Goal: Transaction & Acquisition: Book appointment/travel/reservation

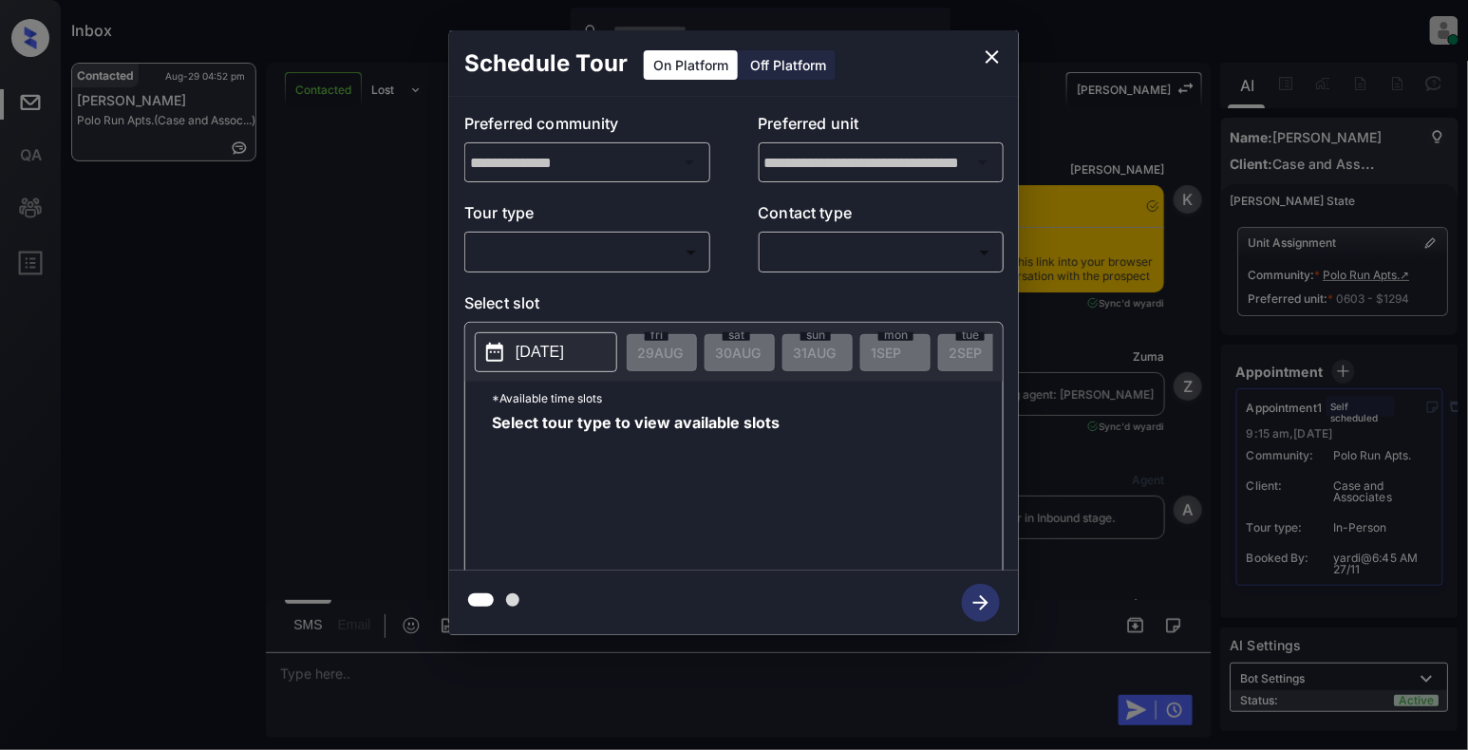
scroll to position [7672, 0]
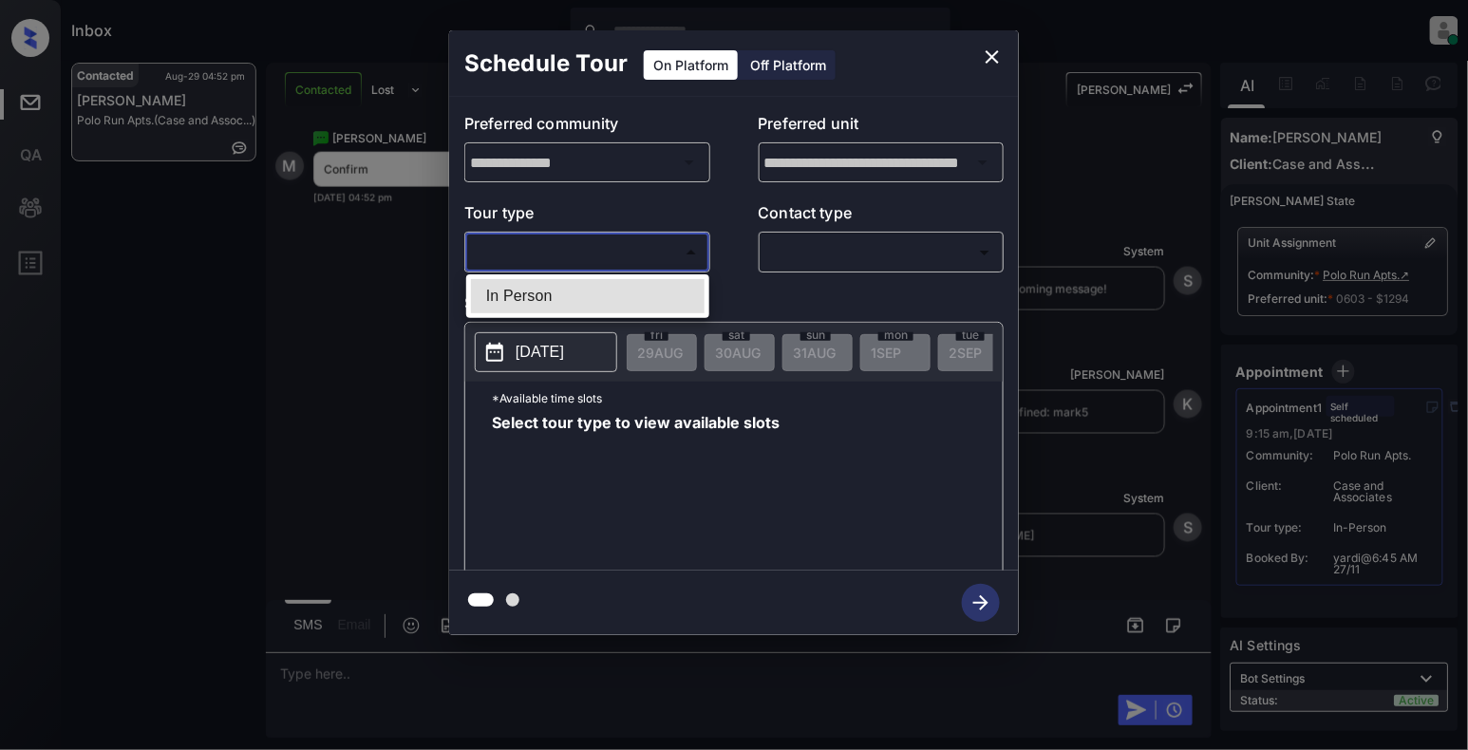
click at [632, 247] on body "Inbox [PERSON_NAME] Online Set yourself offline Set yourself on break Profile S…" at bounding box center [734, 375] width 1468 height 750
drag, startPoint x: 535, startPoint y: 306, endPoint x: 551, endPoint y: 315, distance: 17.9
click at [551, 315] on ul "In Person" at bounding box center [587, 296] width 243 height 44
click at [797, 255] on div at bounding box center [734, 375] width 1468 height 750
click at [798, 243] on body "Inbox [PERSON_NAME] Online Set yourself offline Set yourself on break Profile S…" at bounding box center [734, 375] width 1468 height 750
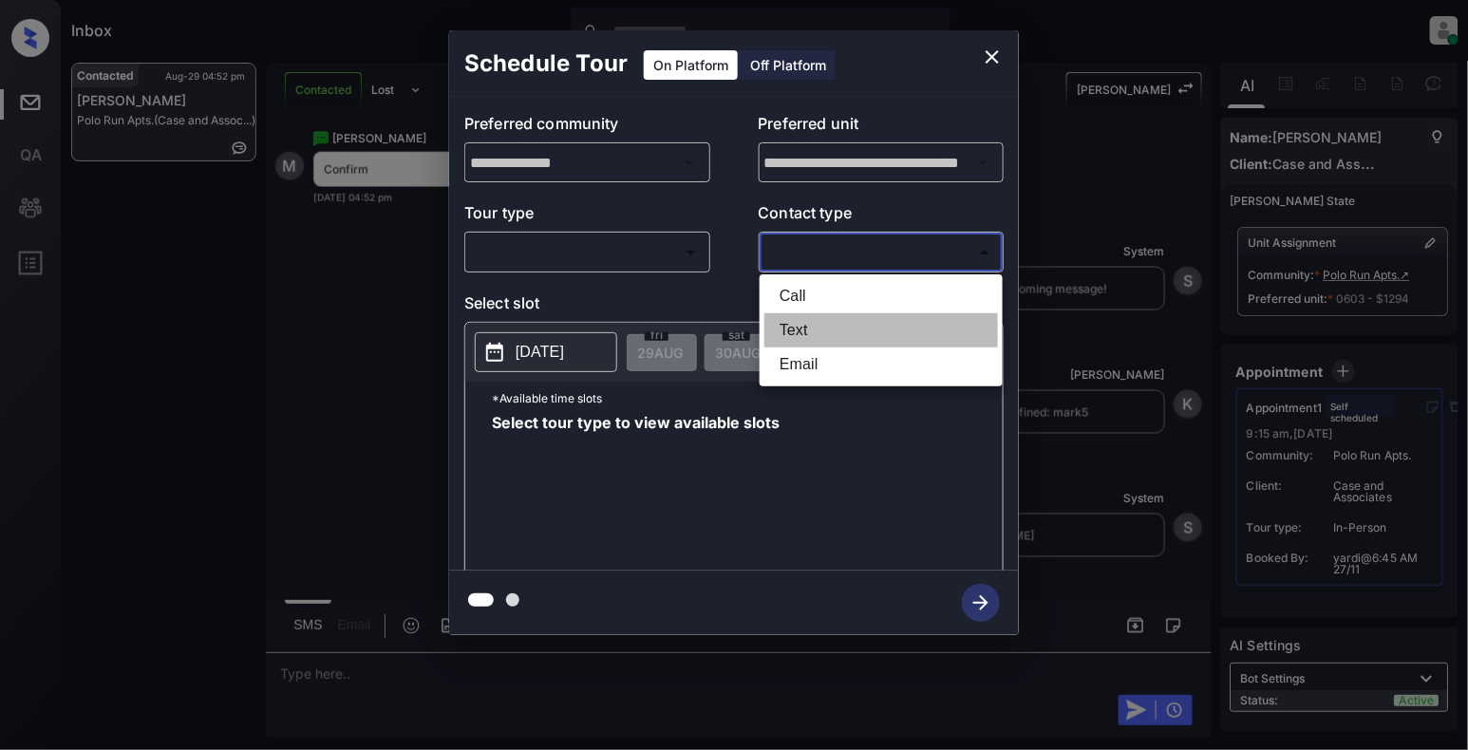
click at [772, 321] on li "Text" at bounding box center [881, 330] width 234 height 34
type input "****"
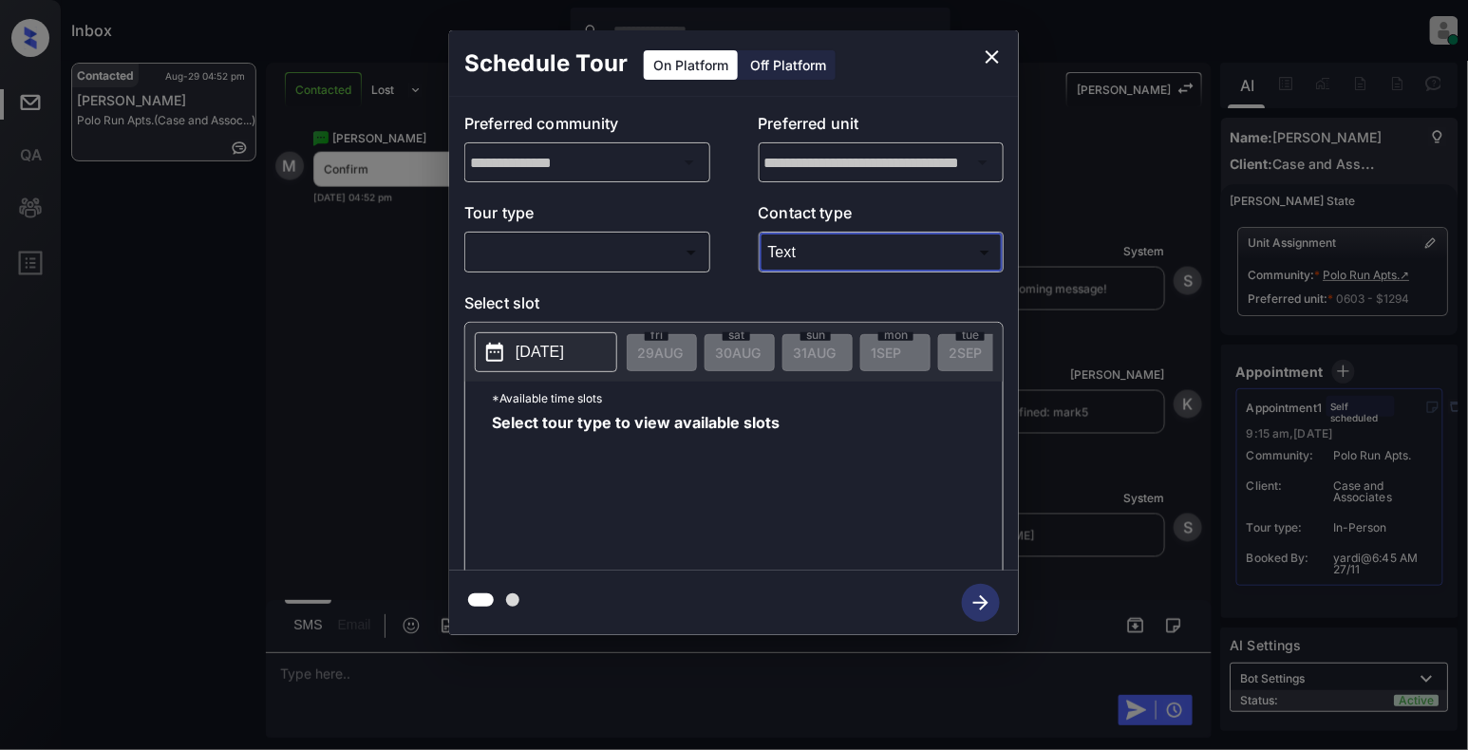
click at [612, 262] on body "Inbox [PERSON_NAME] Online Set yourself offline Set yourself on break Profile S…" at bounding box center [734, 375] width 1468 height 750
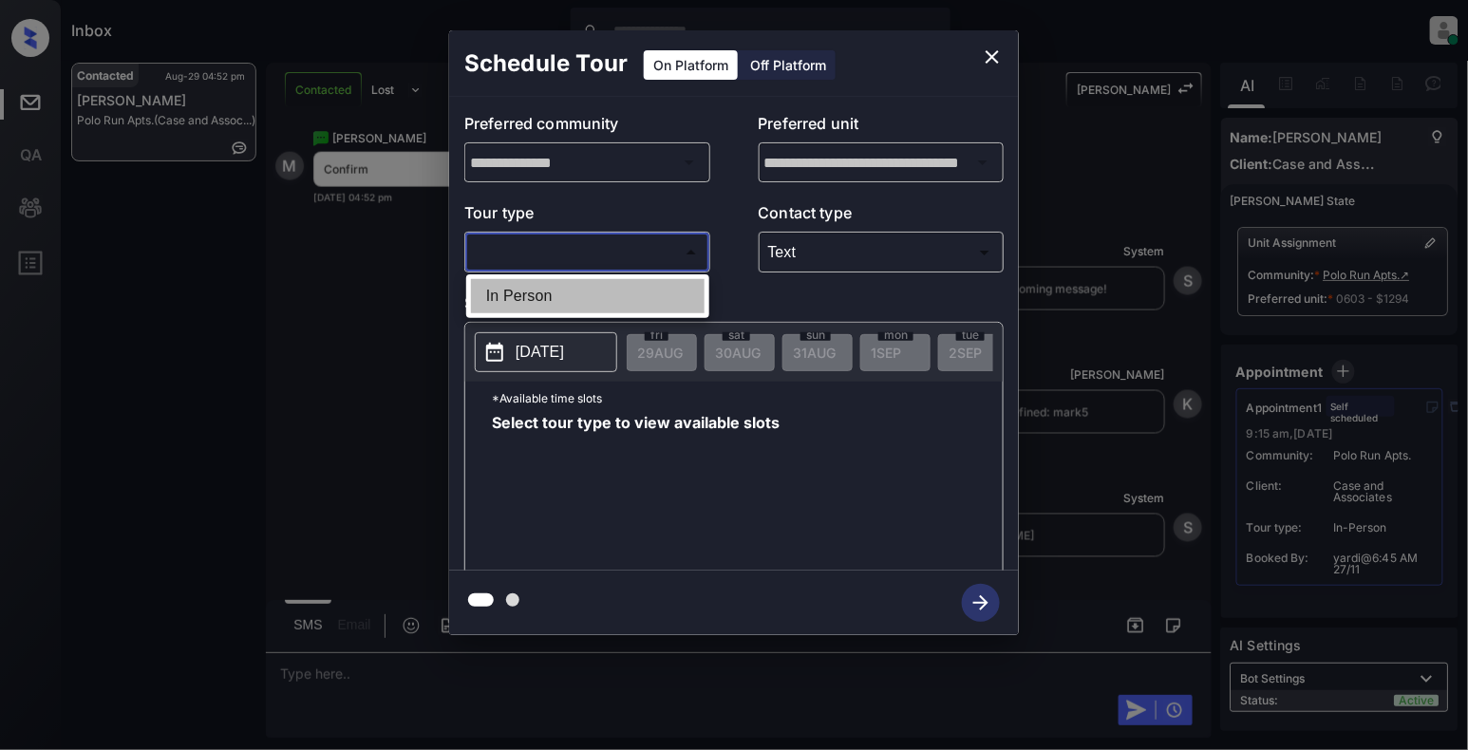
click at [602, 311] on li "In Person" at bounding box center [588, 296] width 234 height 34
type input "********"
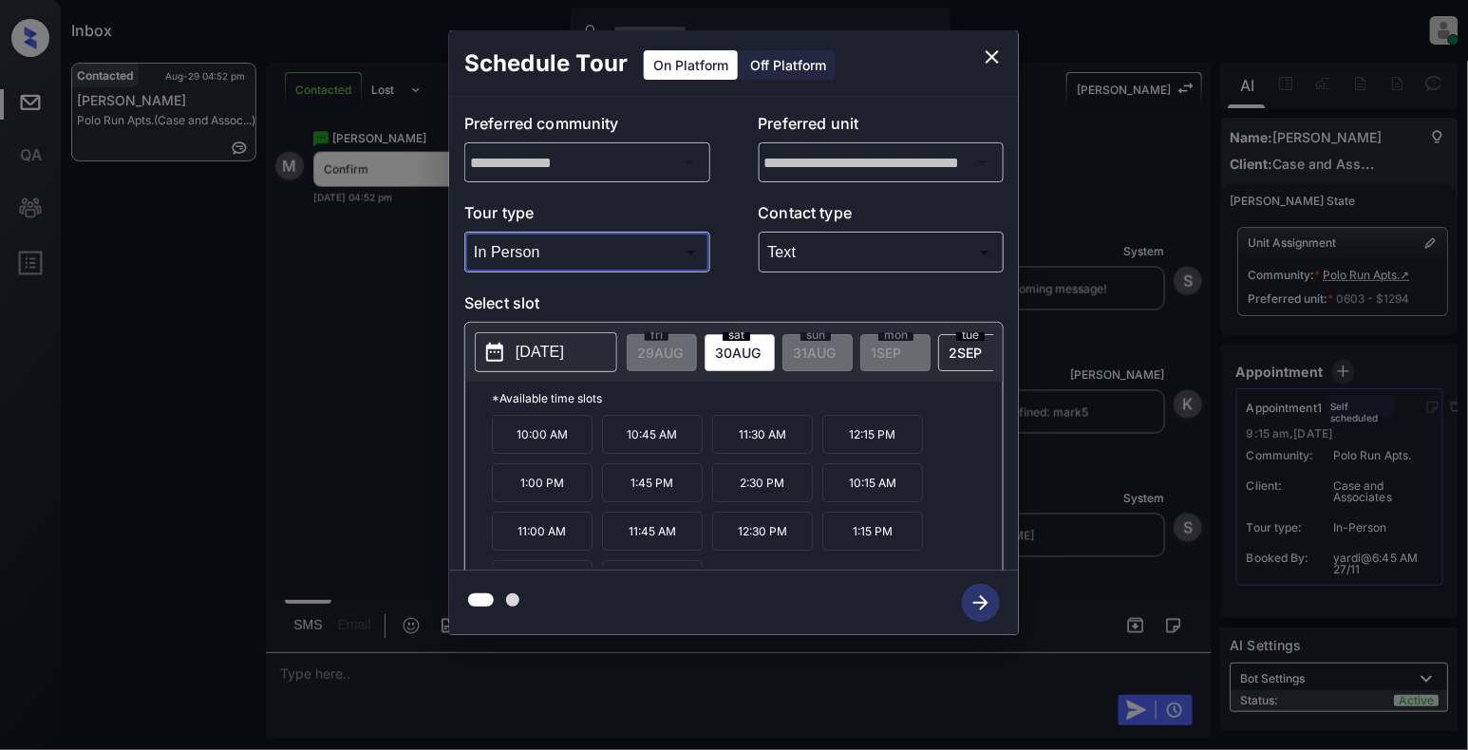
click at [554, 350] on p "[DATE]" at bounding box center [540, 352] width 48 height 23
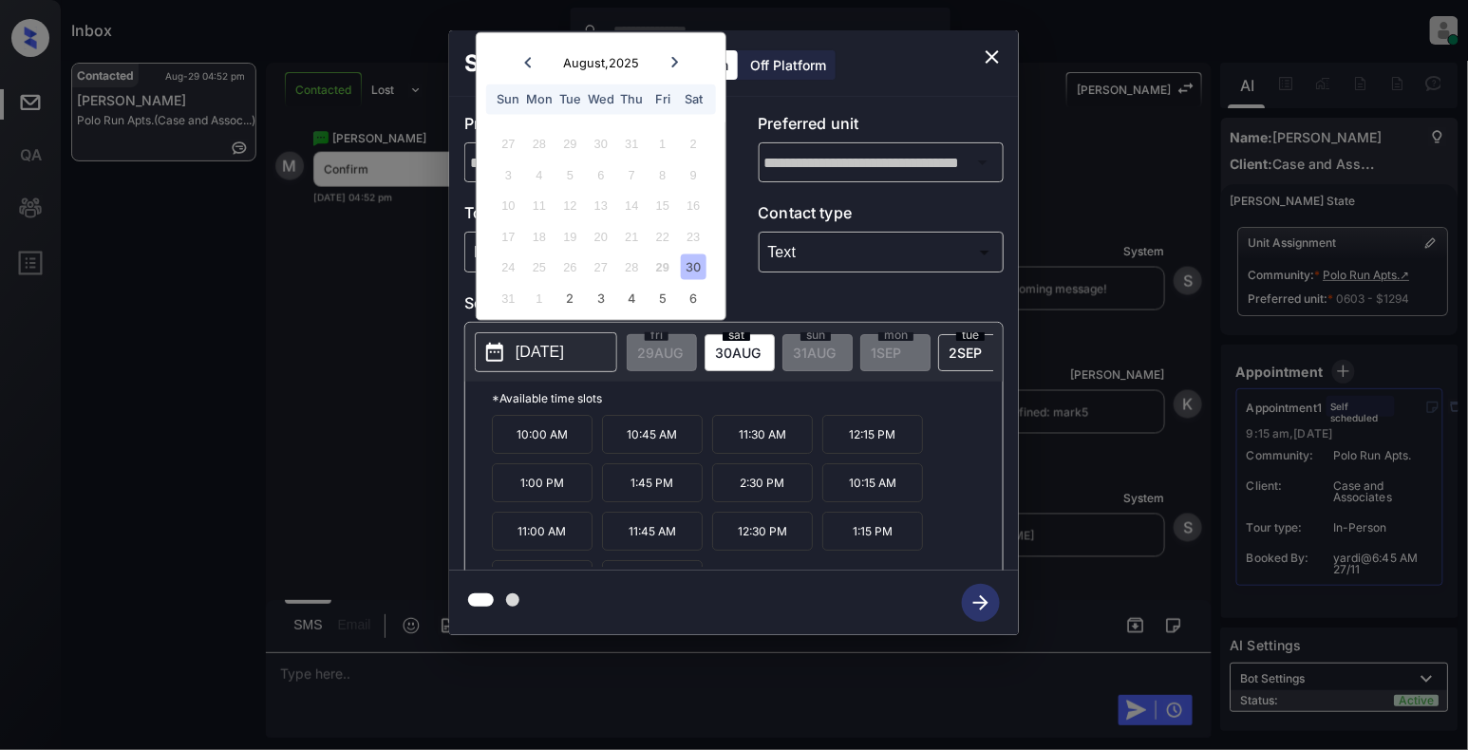
click at [673, 62] on icon at bounding box center [674, 62] width 11 height 11
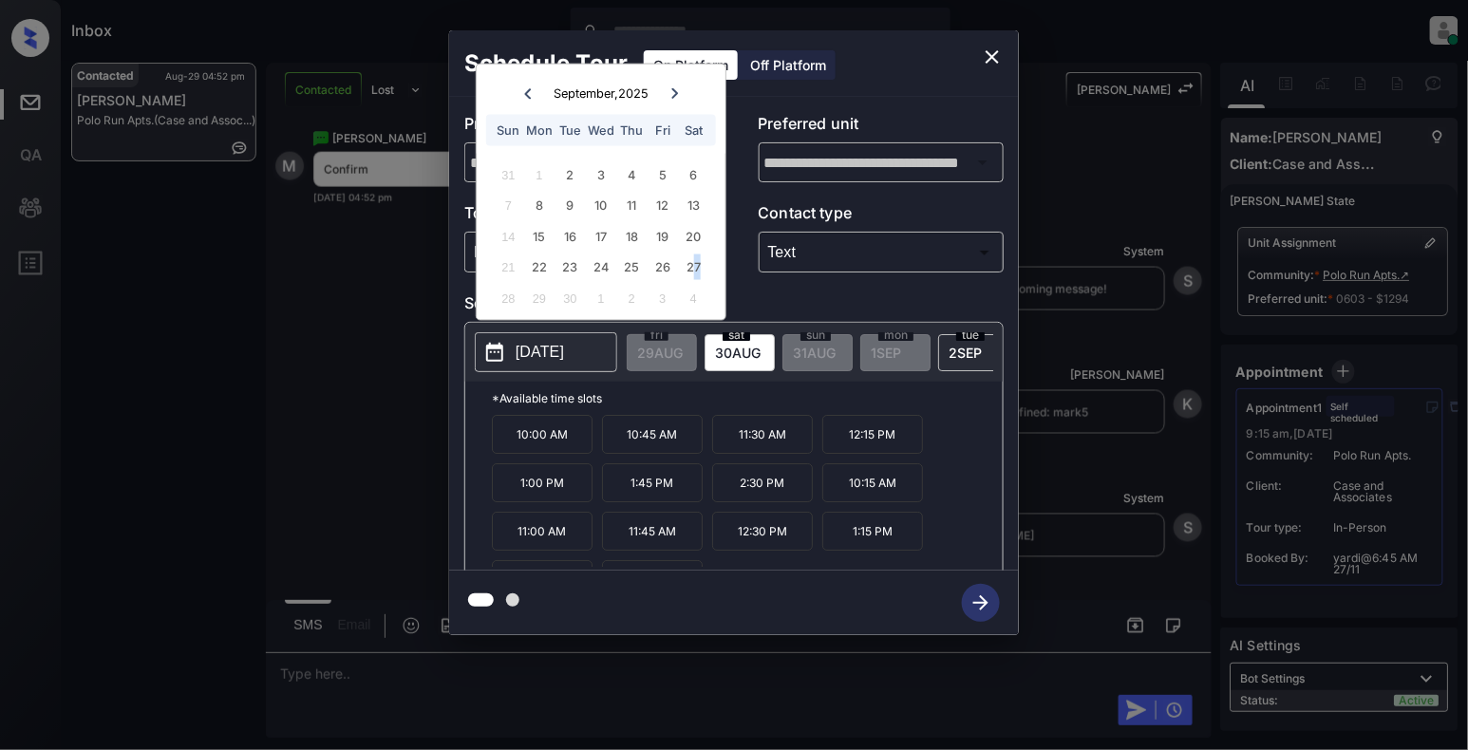
click at [701, 254] on div "27" at bounding box center [694, 267] width 26 height 26
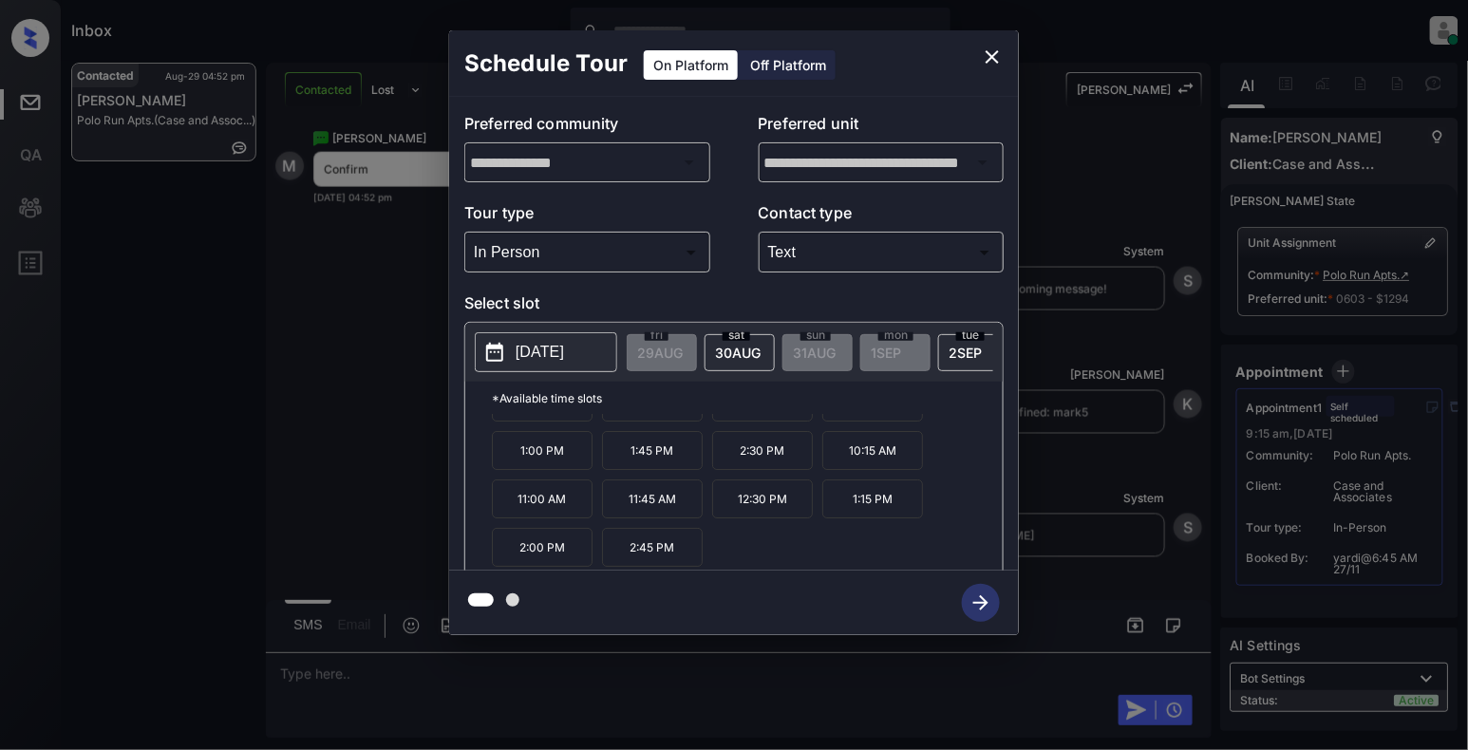
click at [684, 560] on p "2:45 PM" at bounding box center [652, 547] width 101 height 39
click at [987, 608] on icon "button" at bounding box center [981, 603] width 38 height 38
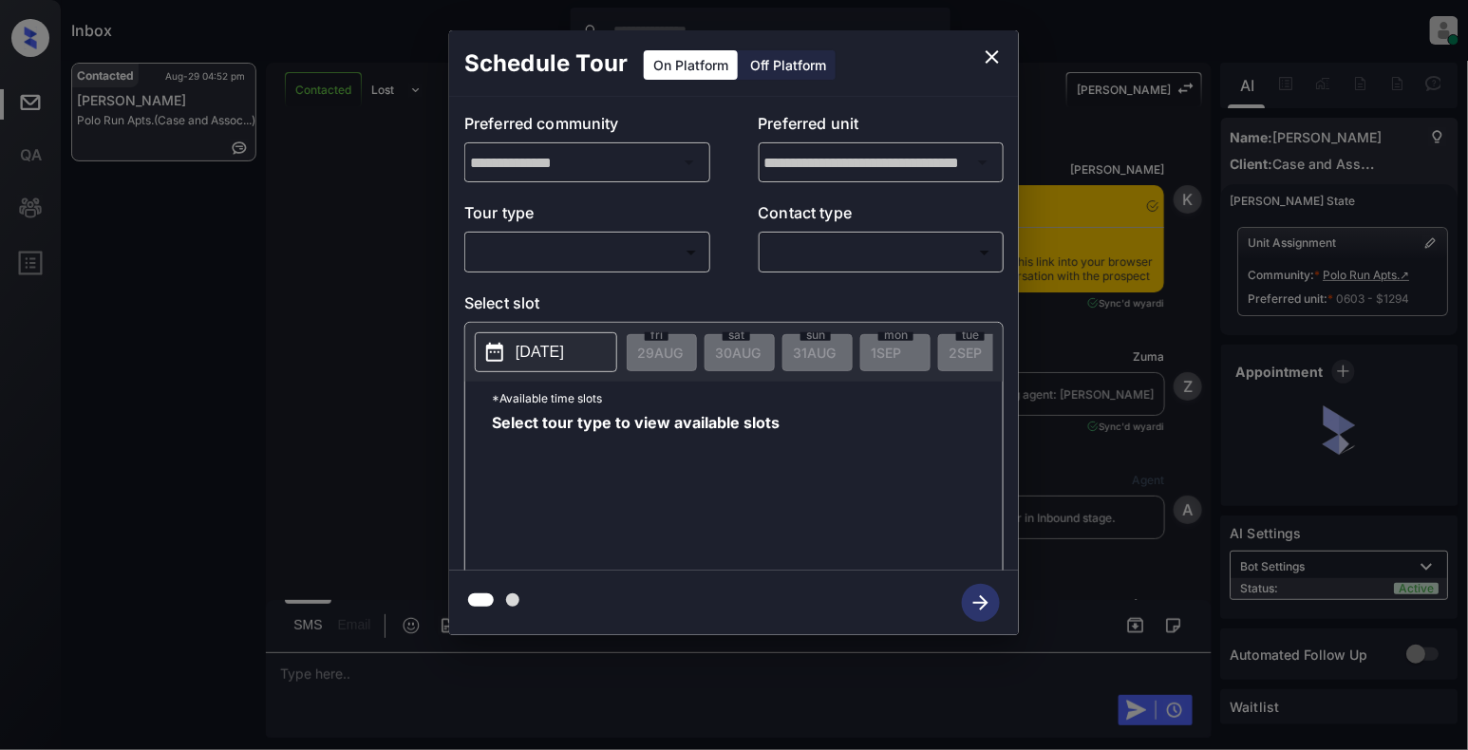
scroll to position [122, 0]
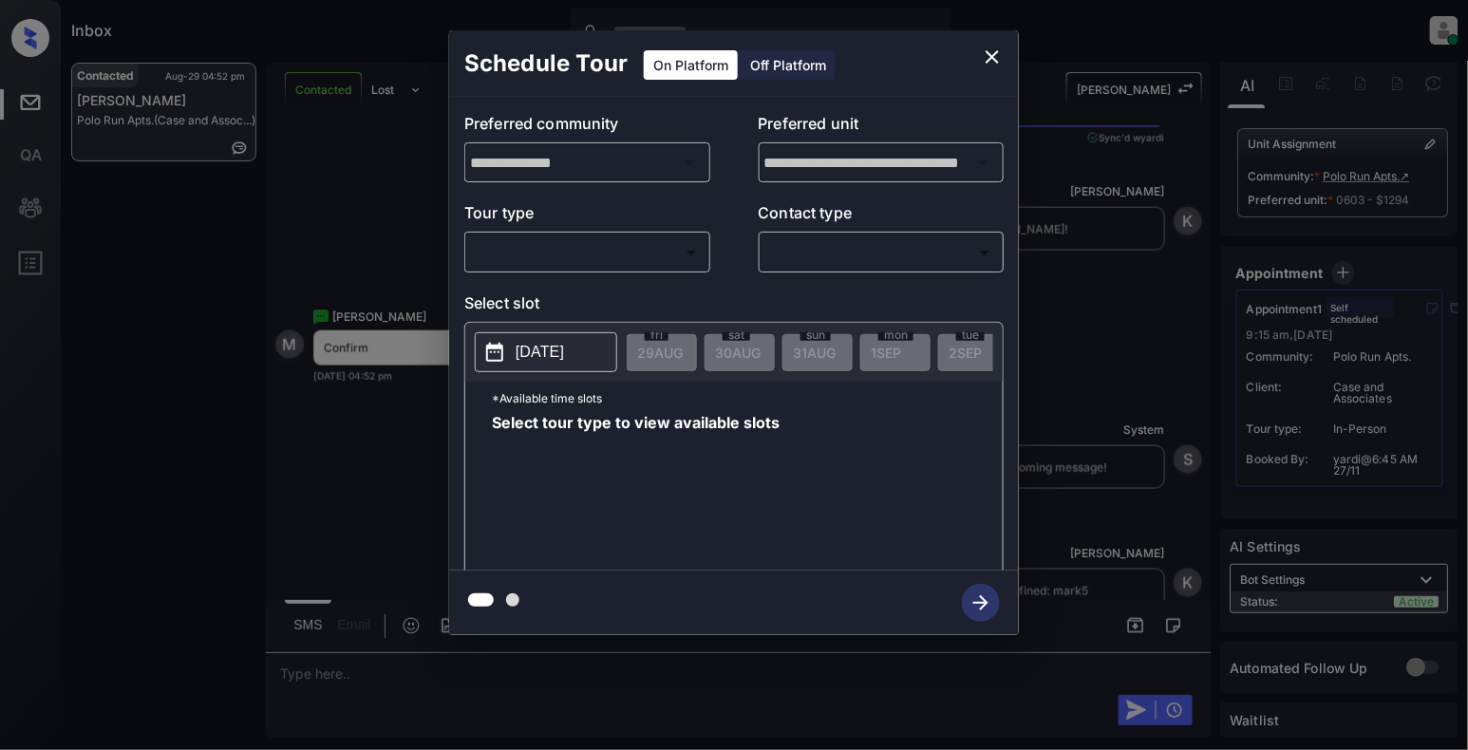
click at [677, 263] on body "Inbox [PERSON_NAME] Online Set yourself offline Set yourself on break Profile S…" at bounding box center [734, 375] width 1468 height 750
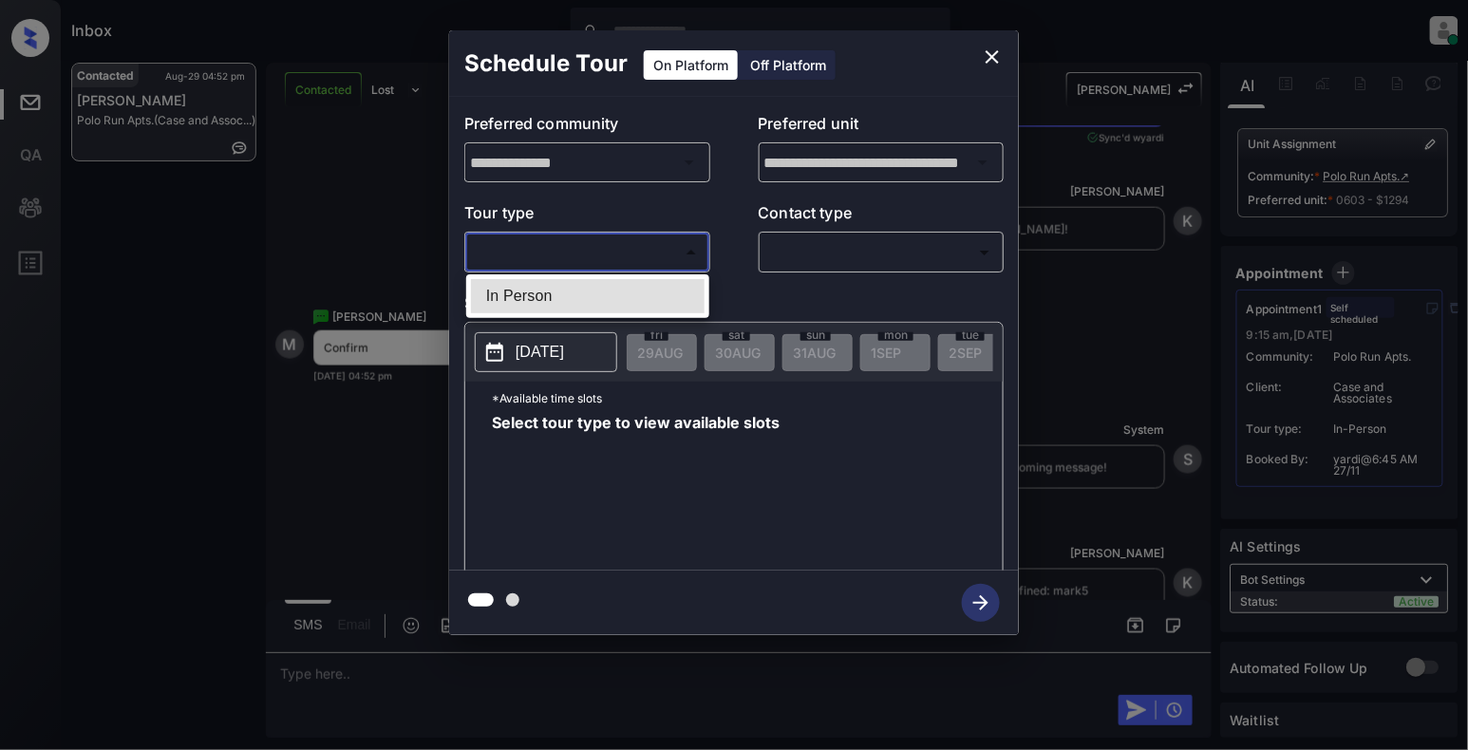
drag, startPoint x: 562, startPoint y: 298, endPoint x: 682, endPoint y: 262, distance: 124.9
click at [562, 300] on li "In Person" at bounding box center [588, 296] width 234 height 34
type input "********"
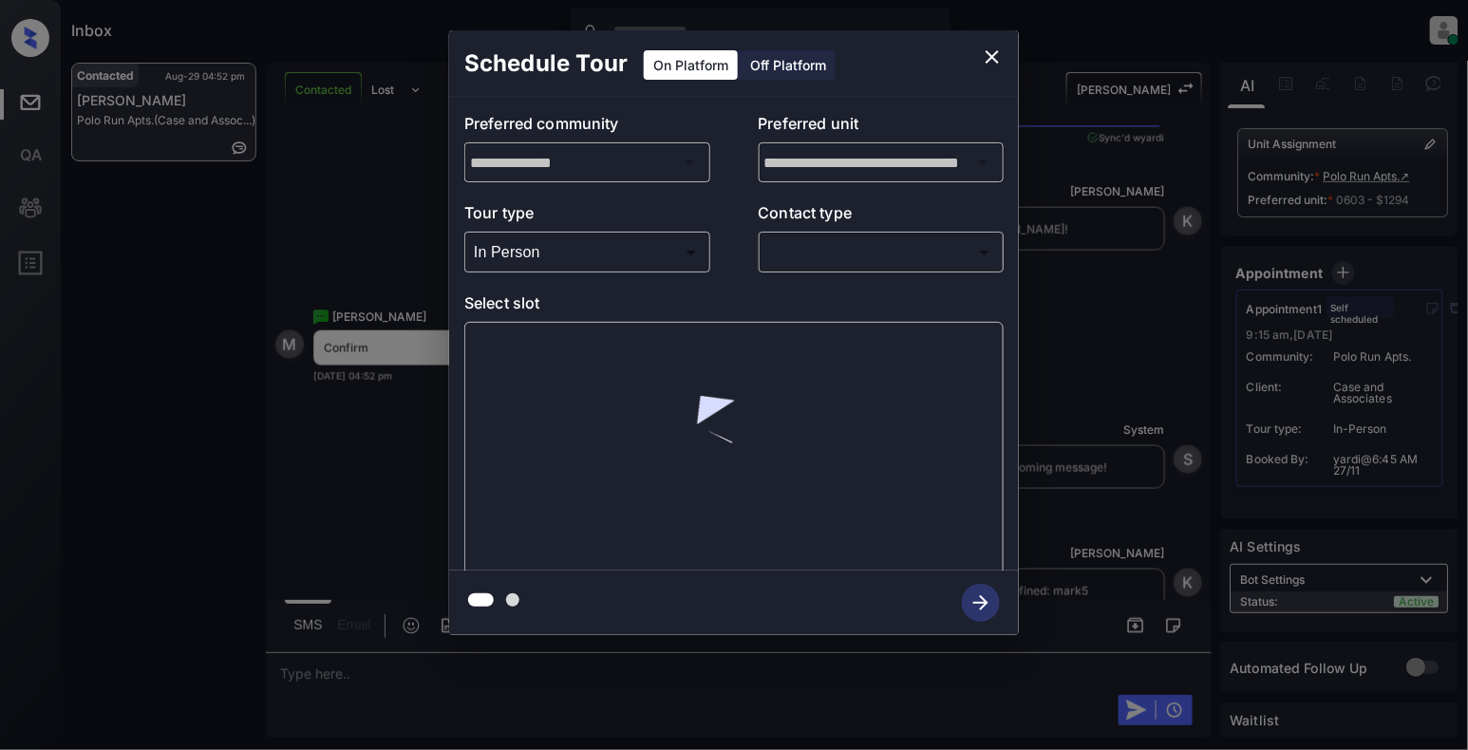
click at [821, 235] on div "​ ​" at bounding box center [882, 252] width 246 height 41
click at [847, 253] on body "Inbox [PERSON_NAME] Online Set yourself offline Set yourself on break Profile S…" at bounding box center [734, 375] width 1468 height 750
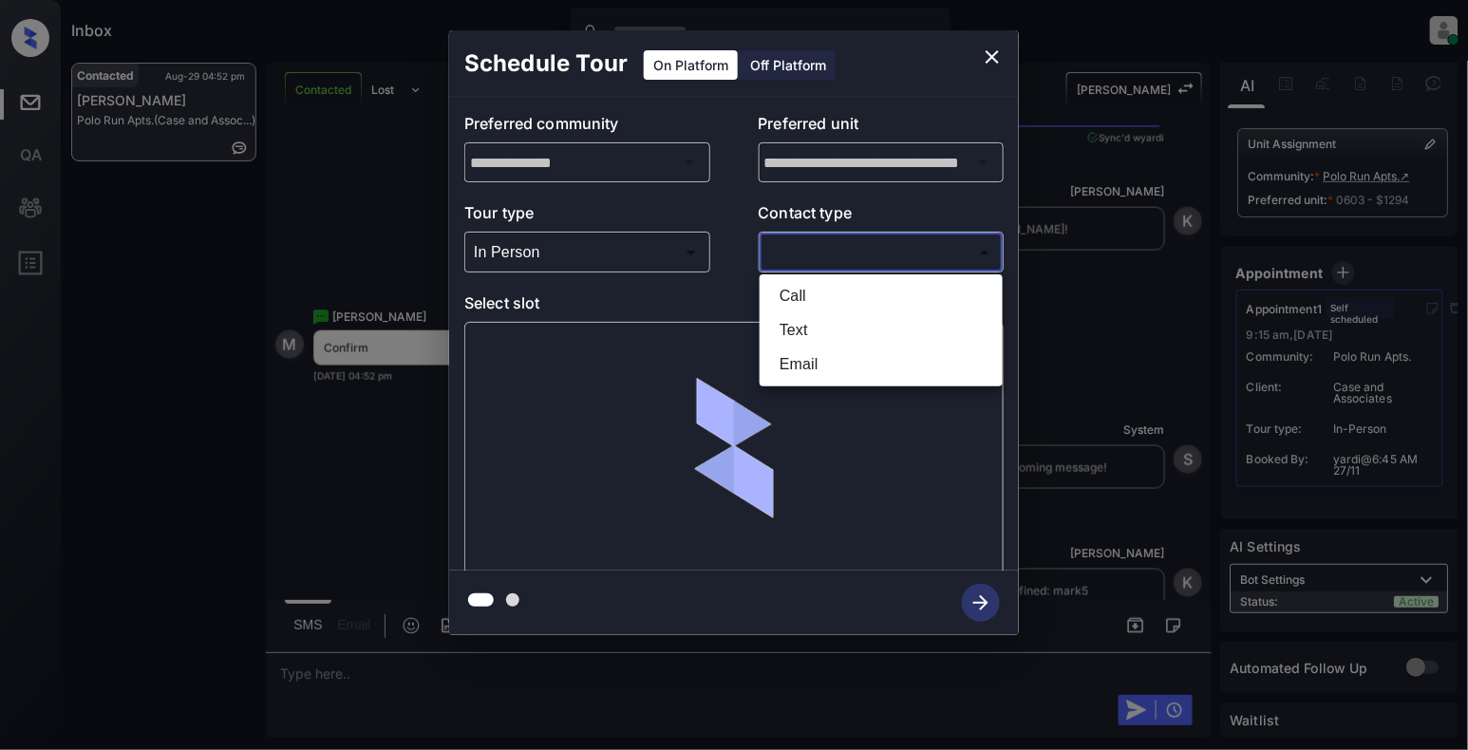
click at [799, 325] on li "Text" at bounding box center [881, 330] width 234 height 34
type input "****"
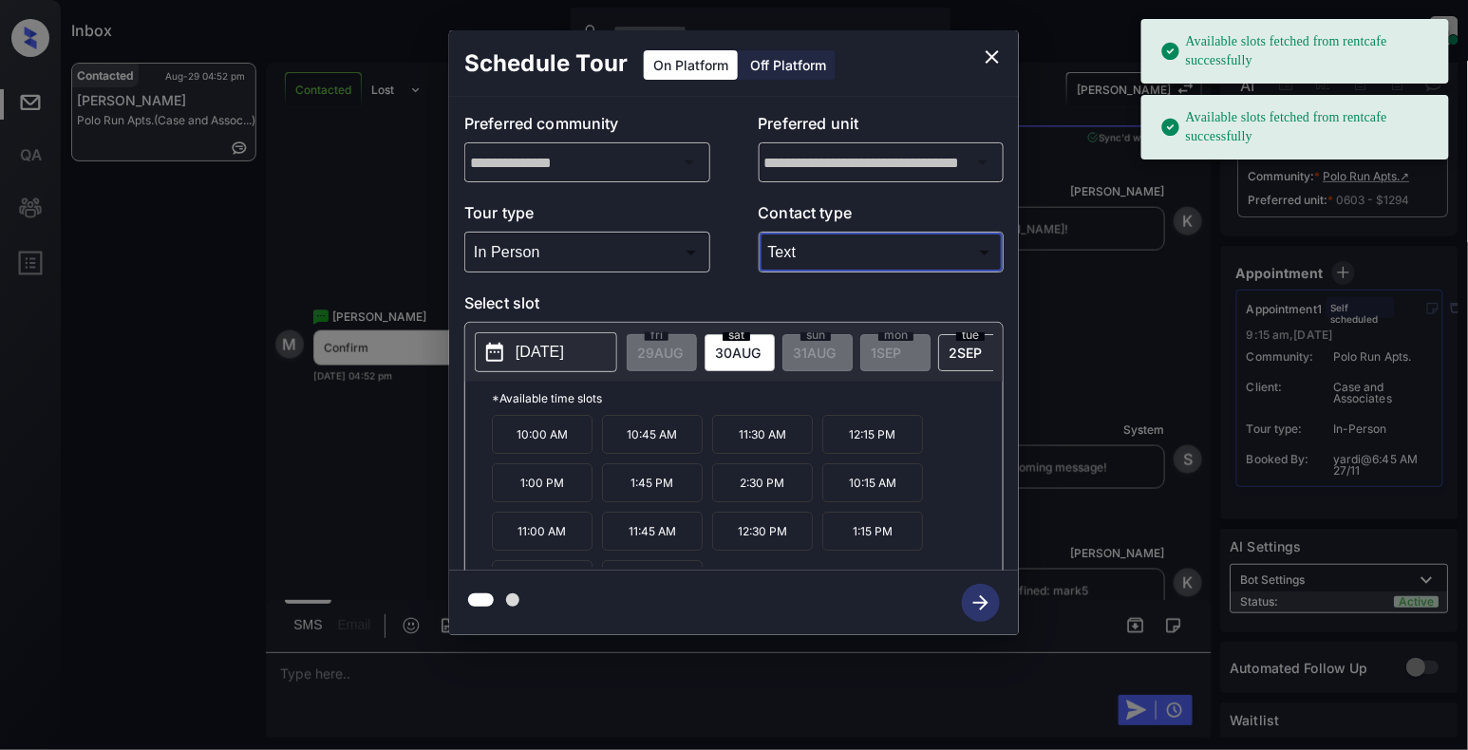
click at [525, 355] on p "[DATE]" at bounding box center [540, 352] width 48 height 23
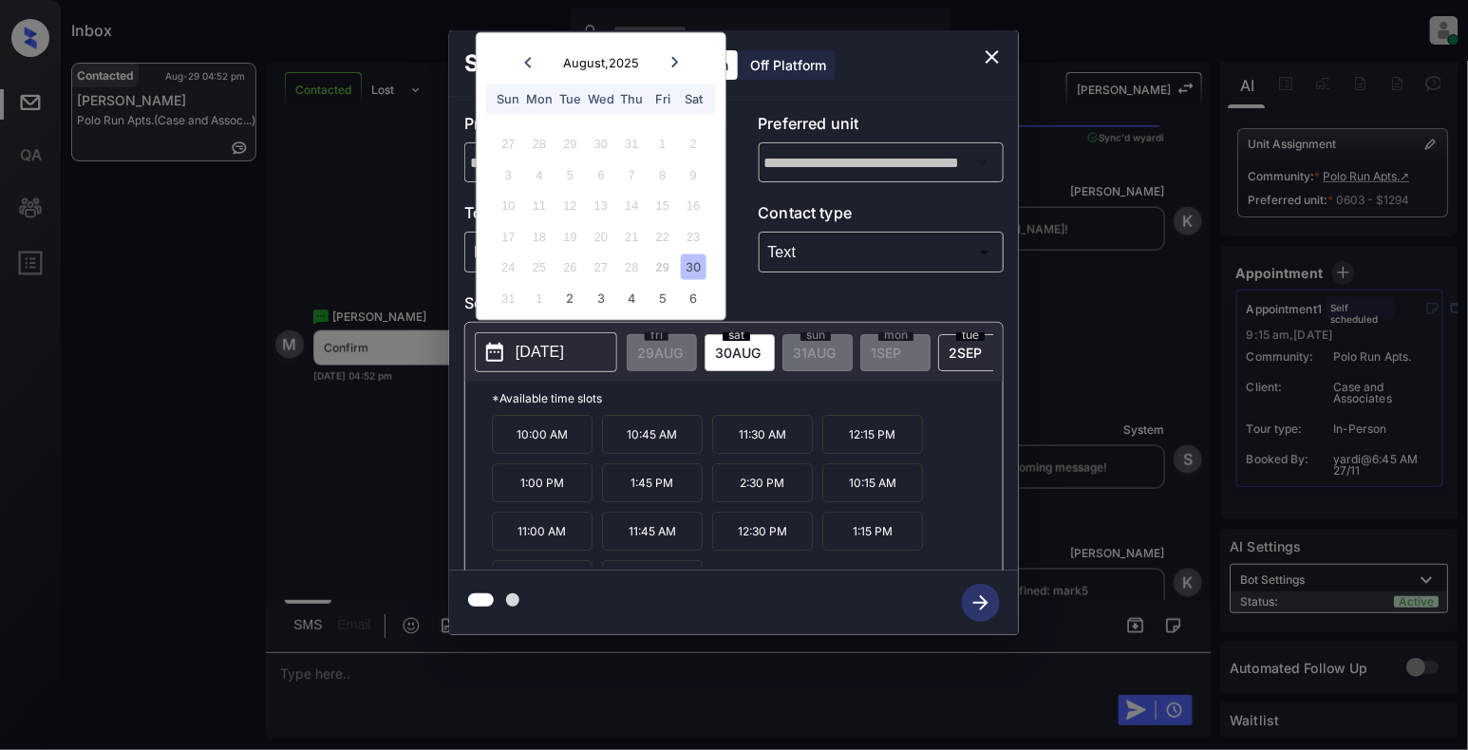
click at [680, 65] on icon at bounding box center [674, 62] width 11 height 11
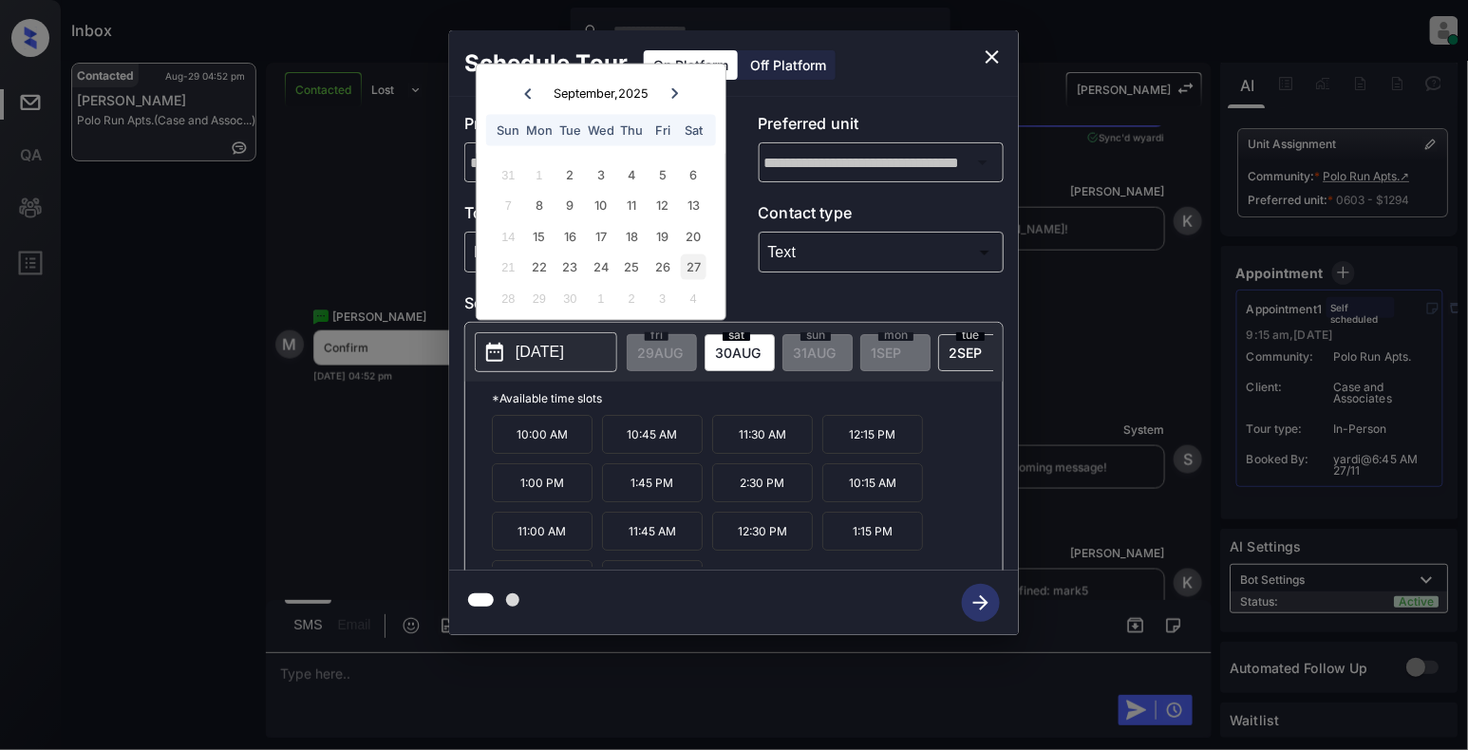
click at [685, 268] on div "27" at bounding box center [694, 267] width 26 height 26
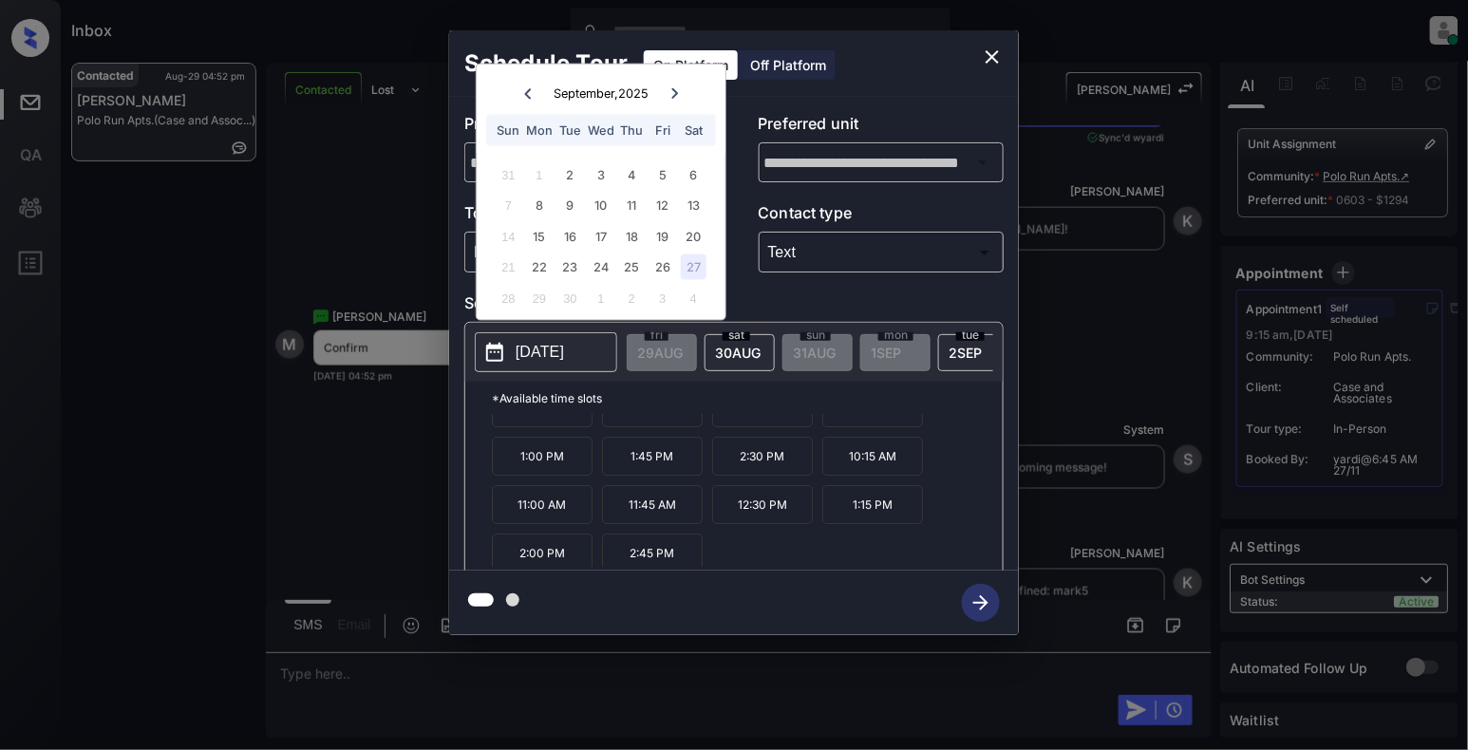
scroll to position [34, 0]
click at [634, 571] on div at bounding box center [734, 603] width 570 height 65
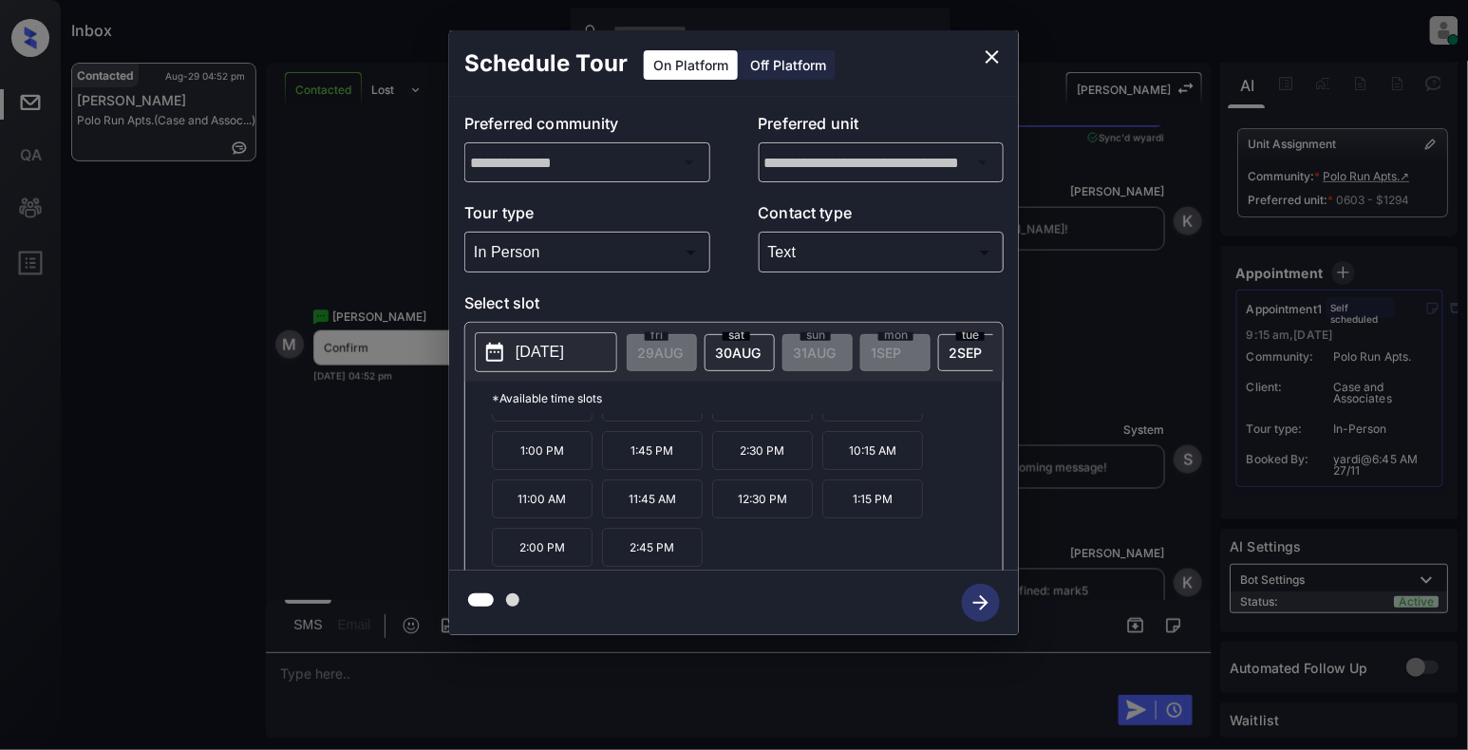
click at [657, 567] on p "2:45 PM" at bounding box center [652, 547] width 101 height 39
click at [962, 604] on icon "button" at bounding box center [981, 603] width 38 height 38
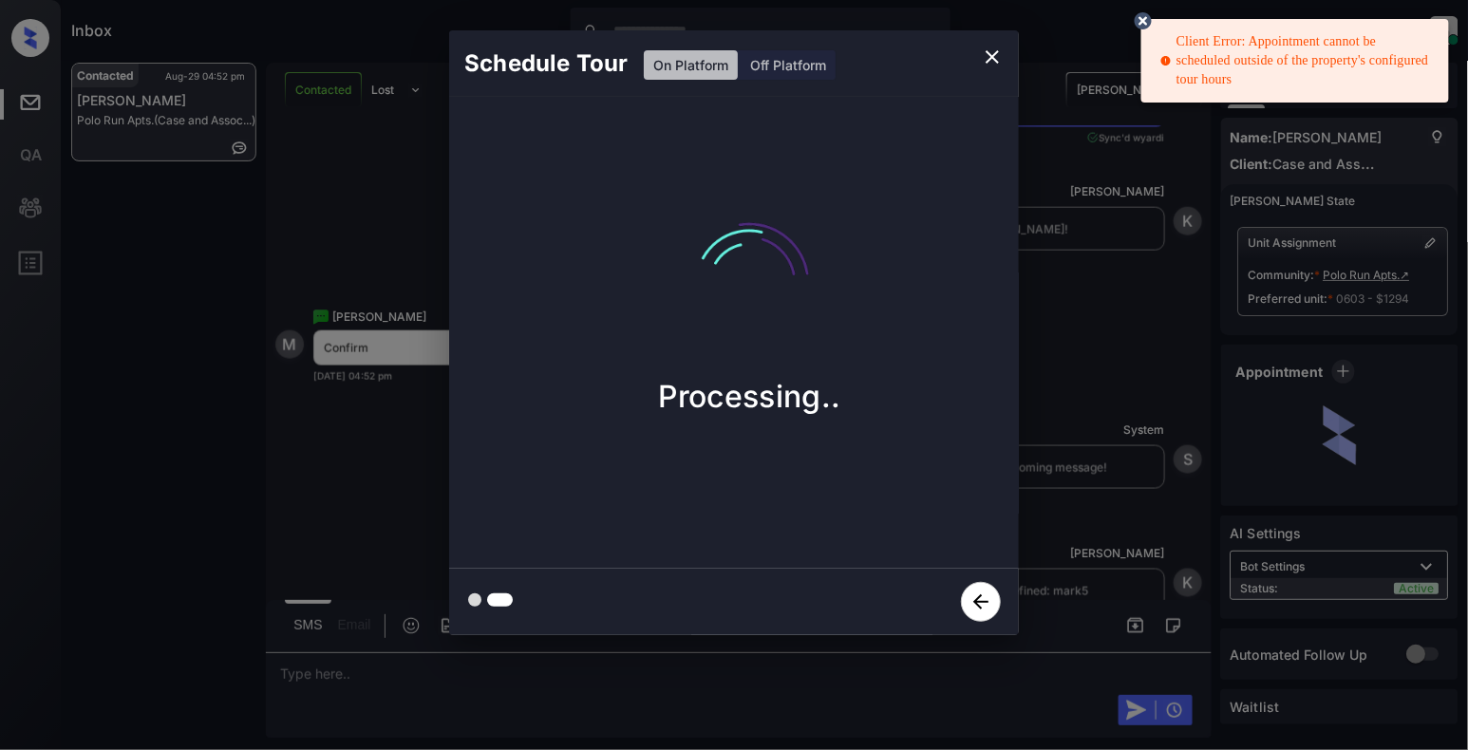
scroll to position [122, 0]
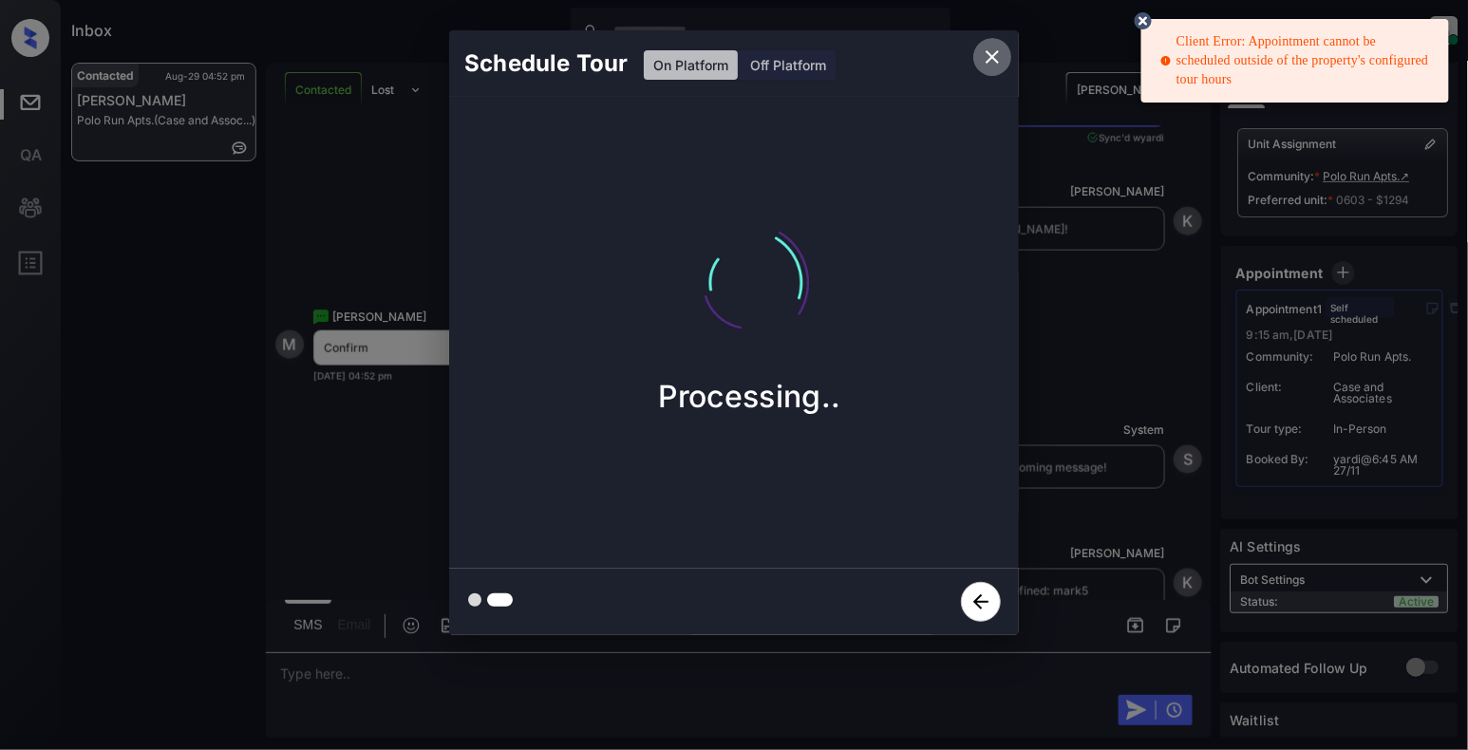
click at [1000, 62] on icon "close" at bounding box center [992, 57] width 23 height 23
